Goal: Complete application form

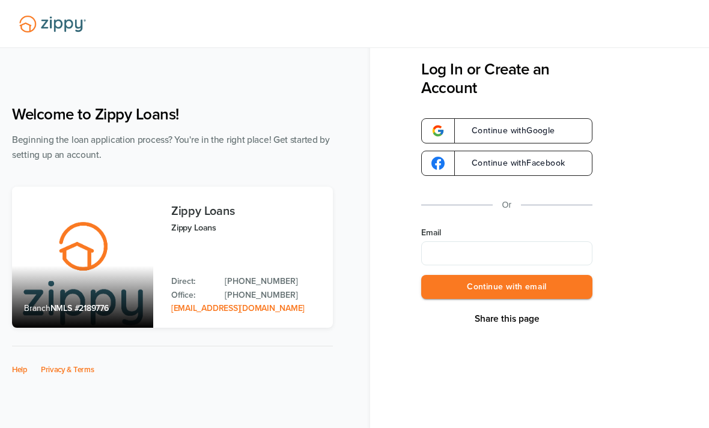
type input "*"
click at [432, 337] on div "Share this page Log In or Create an Account Continue with Google Continue with …" at bounding box center [506, 199] width 171 height 278
click at [437, 262] on input "Email" at bounding box center [506, 253] width 171 height 24
type input "**********"
click at [470, 295] on button "Continue with email" at bounding box center [506, 287] width 171 height 25
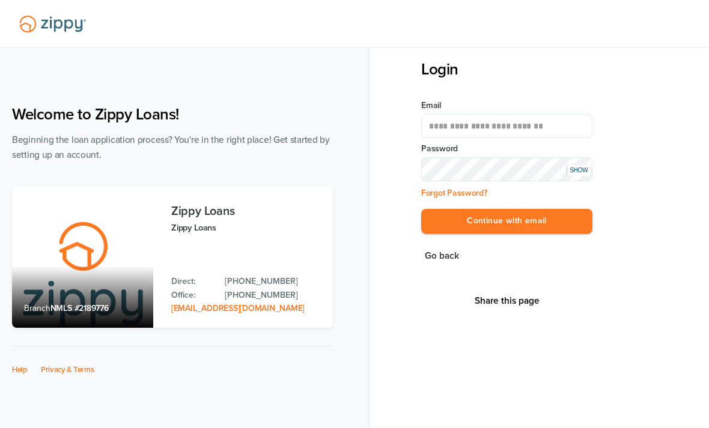
click at [506, 222] on button "Continue with email" at bounding box center [506, 221] width 171 height 25
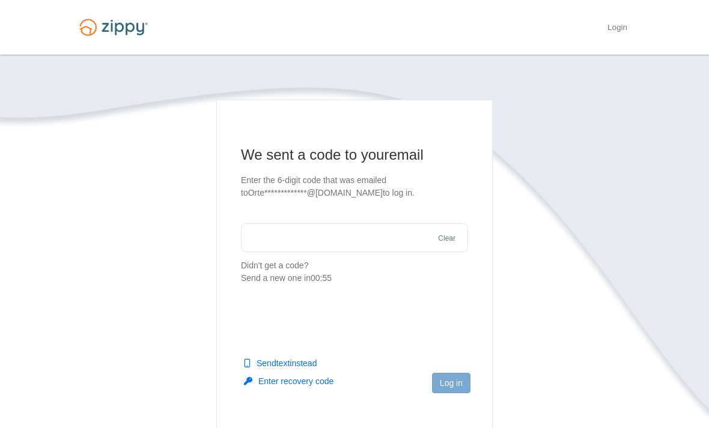
click at [313, 234] on input "text" at bounding box center [354, 237] width 227 height 29
click at [267, 234] on input "text" at bounding box center [354, 237] width 227 height 29
paste input "******"
type input "******"
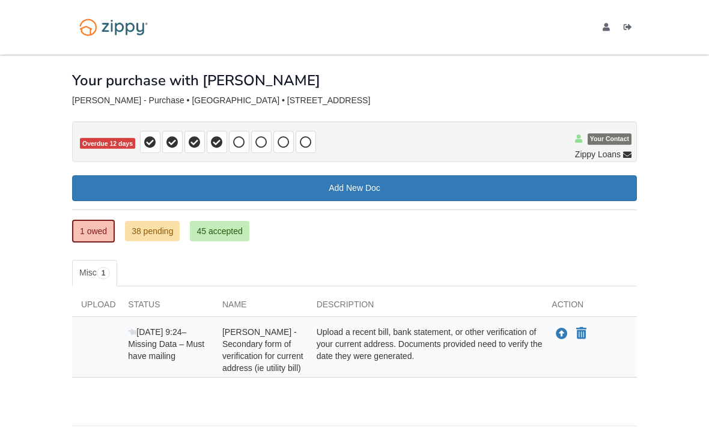
scroll to position [19, 0]
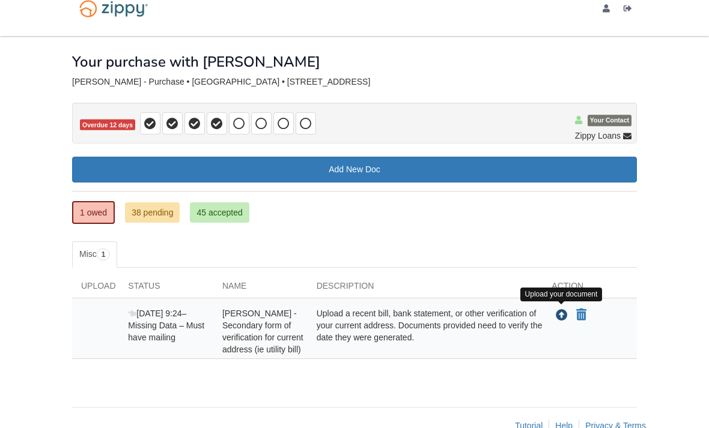
click at [558, 319] on icon "Upload Salvador Ortega Gutierrez - Secondary form of verification for current a…" at bounding box center [561, 316] width 12 height 12
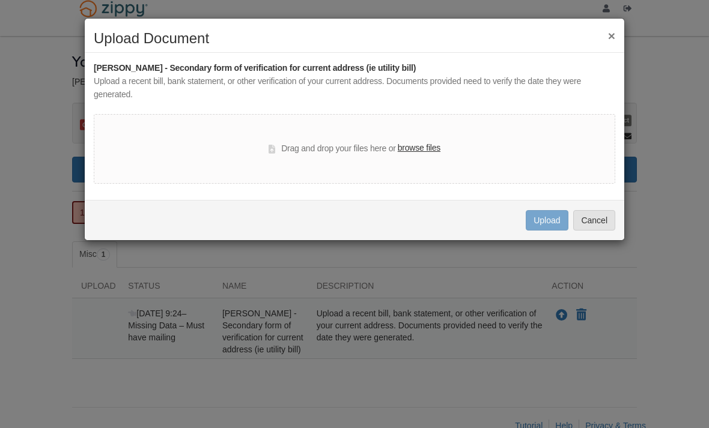
click at [423, 150] on label "browse files" at bounding box center [419, 148] width 43 height 13
click at [0, 0] on input "browse files" at bounding box center [0, 0] width 0 height 0
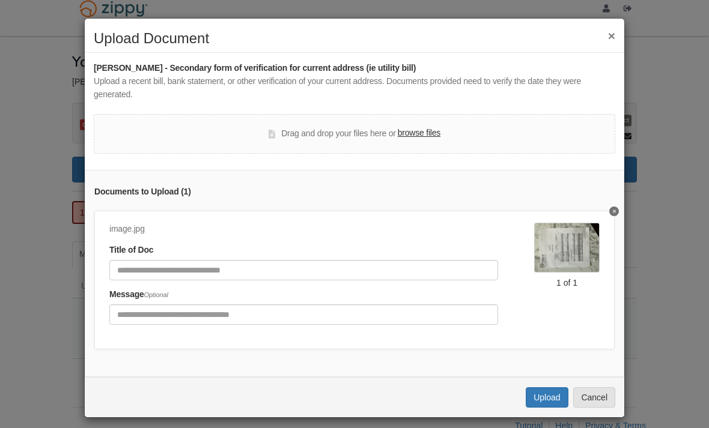
click at [613, 212] on button "Delete undefined" at bounding box center [614, 212] width 10 height 10
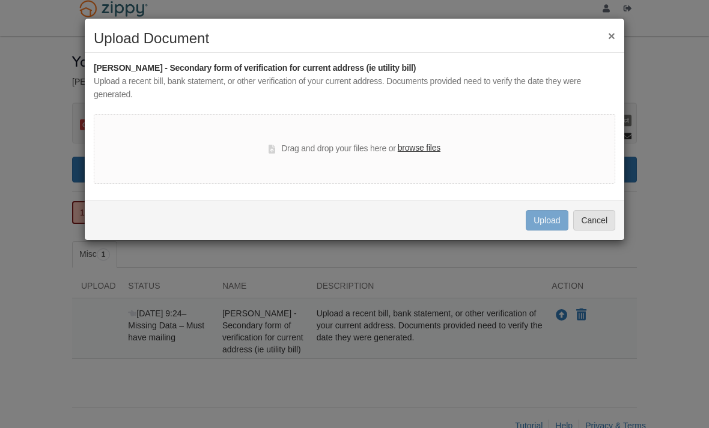
click at [613, 37] on button "×" at bounding box center [611, 35] width 7 height 13
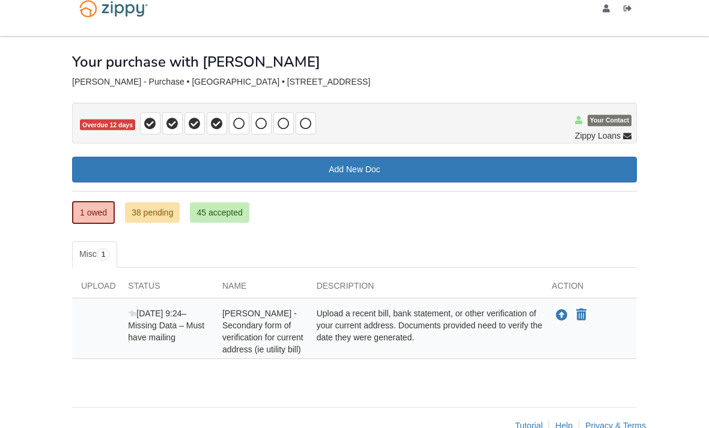
scroll to position [0, 0]
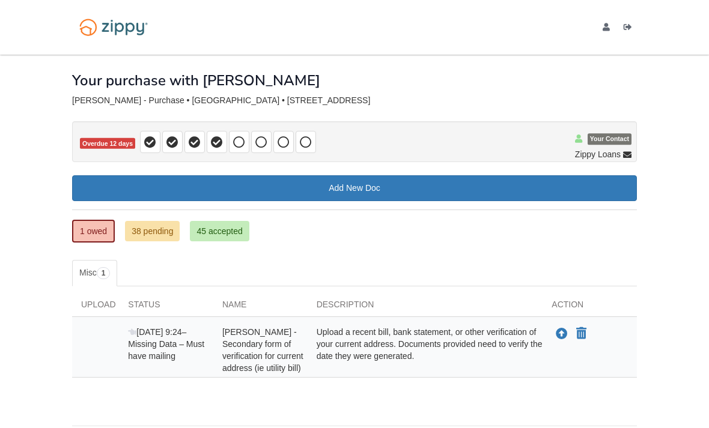
click at [559, 332] on icon "Upload Salvador Ortega Gutierrez - Secondary form of verification for current a…" at bounding box center [561, 334] width 12 height 12
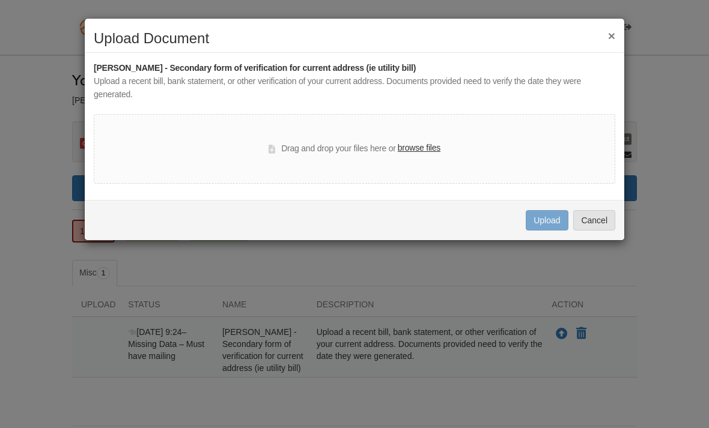
click at [430, 142] on label "browse files" at bounding box center [419, 148] width 43 height 13
click at [0, 0] on input "browse files" at bounding box center [0, 0] width 0 height 0
click at [422, 151] on label "browse files" at bounding box center [419, 148] width 43 height 13
click at [0, 0] on input "browse files" at bounding box center [0, 0] width 0 height 0
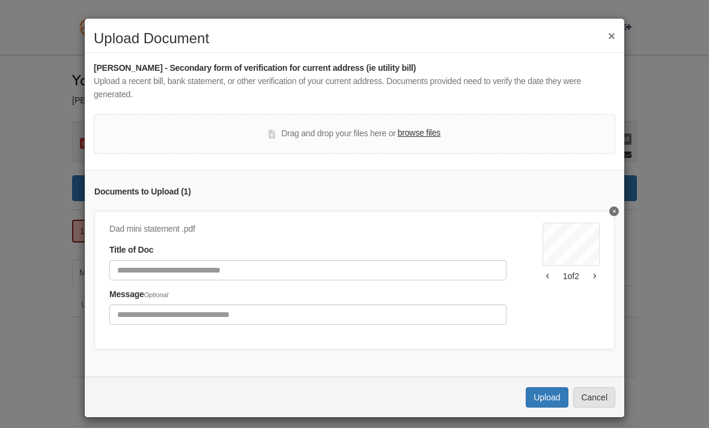
click at [549, 390] on button "Upload" at bounding box center [546, 397] width 42 height 20
